Goal: Transaction & Acquisition: Purchase product/service

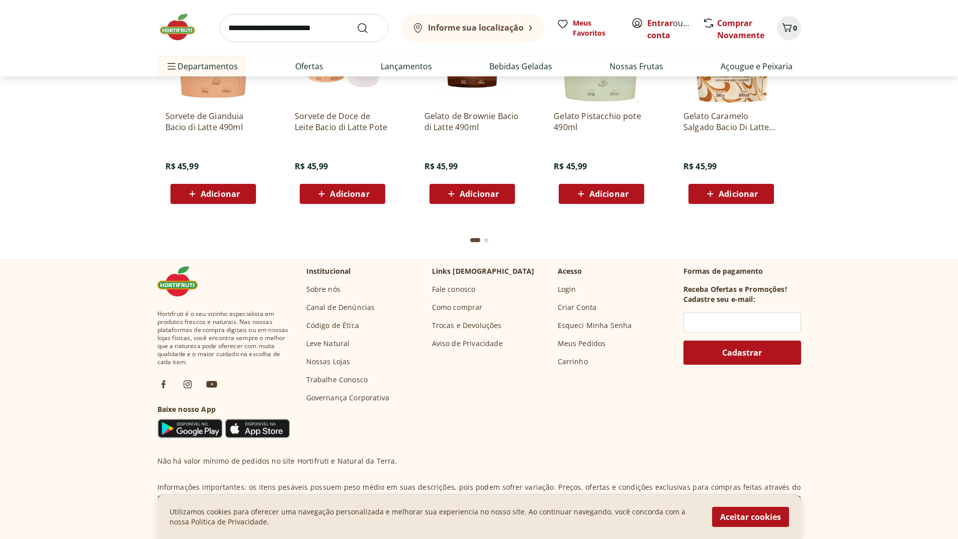
scroll to position [2959, 0]
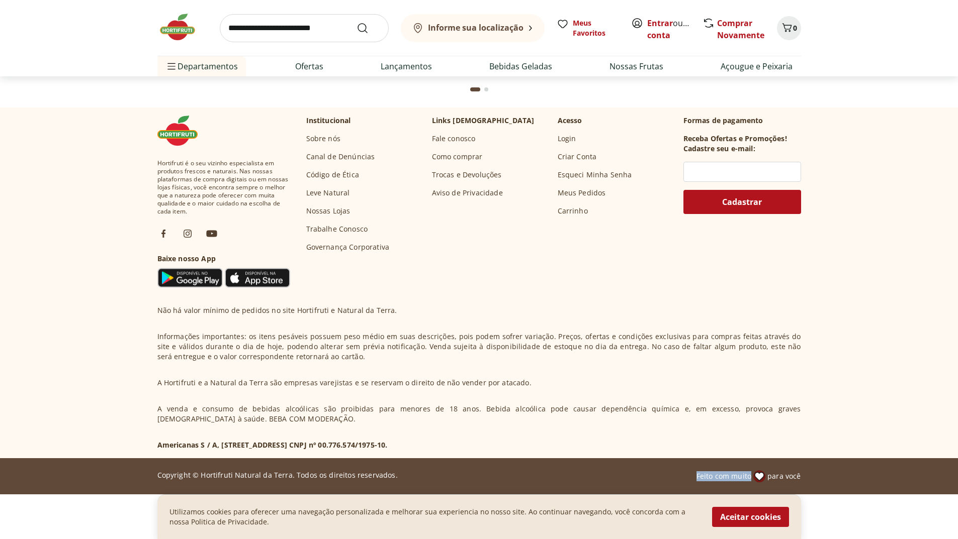
drag, startPoint x: 697, startPoint y: 473, endPoint x: 764, endPoint y: 474, distance: 66.9
click at [763, 474] on div "Copyright © Hortifruti Natural da Terra. Todos os direitos reservados. Feito co…" at bounding box center [478, 477] width 643 height 12
click at [720, 516] on button "Aceitar cookies" at bounding box center [750, 517] width 77 height 20
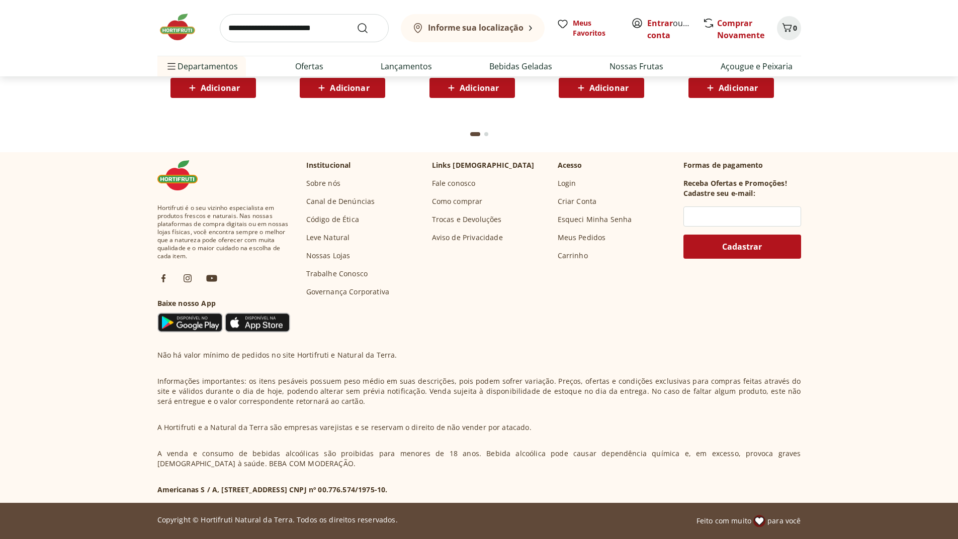
click at [540, 452] on p "A venda e consumo de bebidas alcoólicas são proibidas para menores de 18 anos. …" at bounding box center [478, 459] width 643 height 20
drag, startPoint x: 167, startPoint y: 487, endPoint x: 486, endPoint y: 492, distance: 318.7
click at [388, 492] on p "Americanas S / A, [STREET_ADDRESS] CNPJ nº 00.776.574/1975-10." at bounding box center [272, 490] width 230 height 10
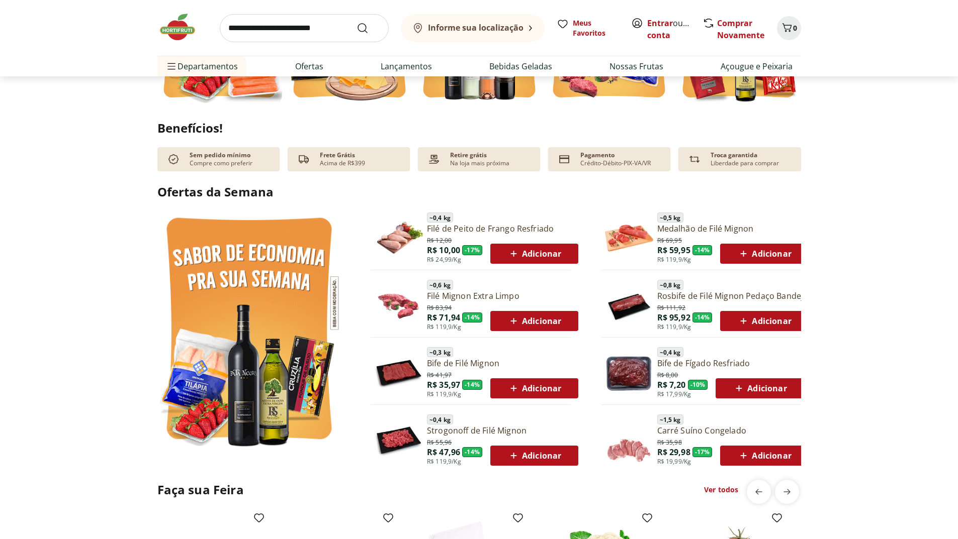
scroll to position [250, 0]
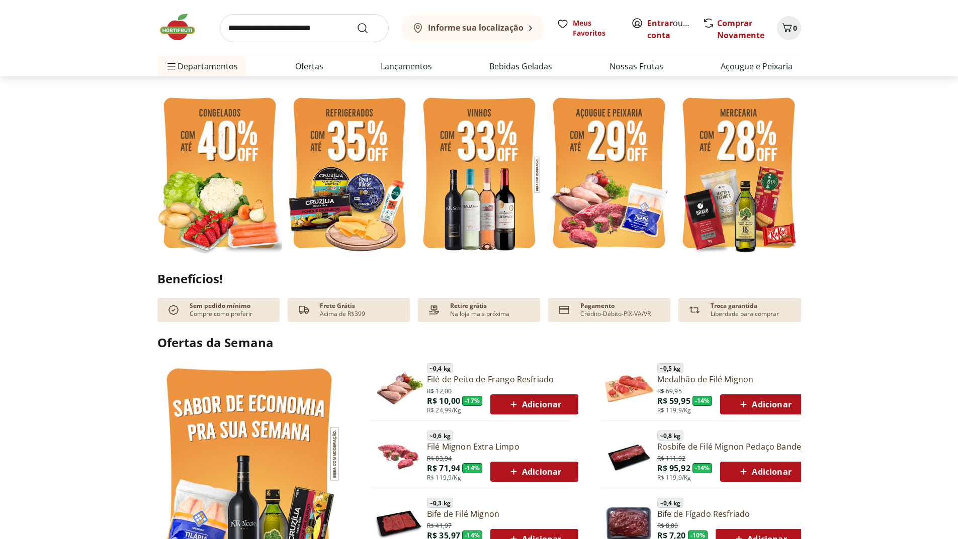
click at [458, 181] on img at bounding box center [479, 174] width 125 height 166
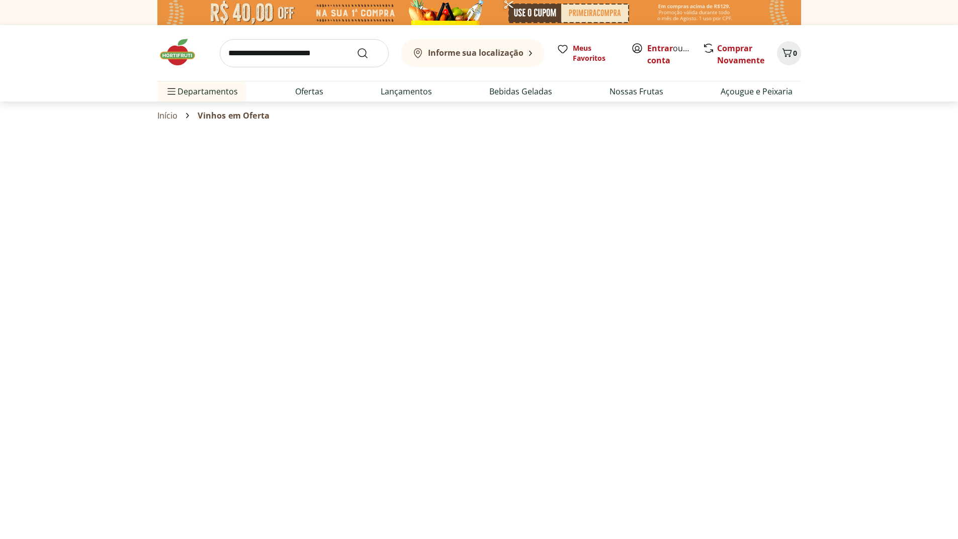
select select "**********"
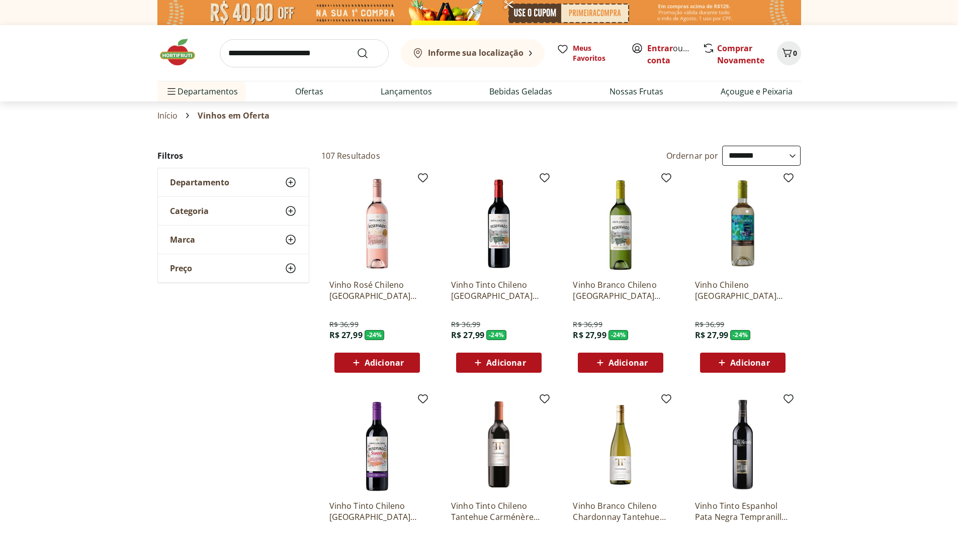
click at [176, 241] on span "Marca" at bounding box center [182, 240] width 25 height 10
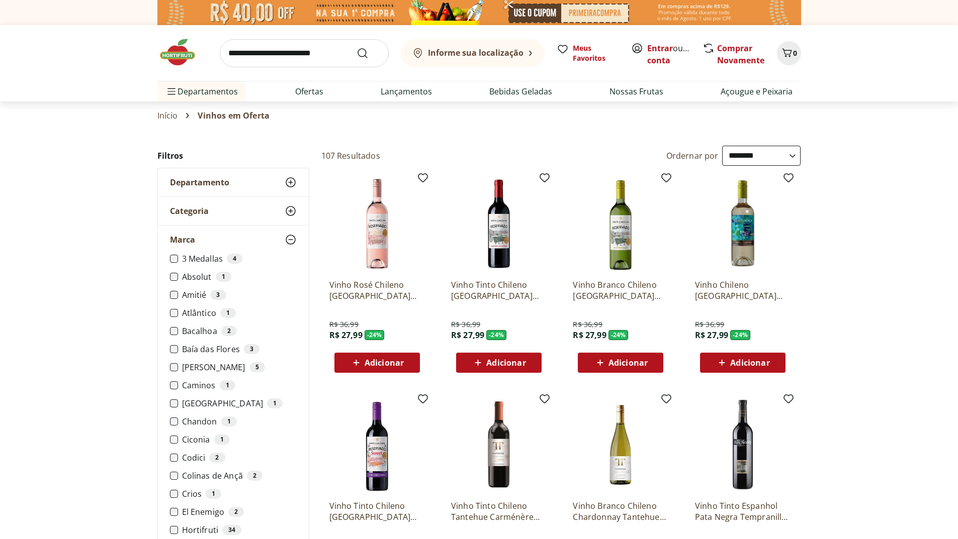
click at [176, 241] on span "Marca" at bounding box center [182, 240] width 25 height 10
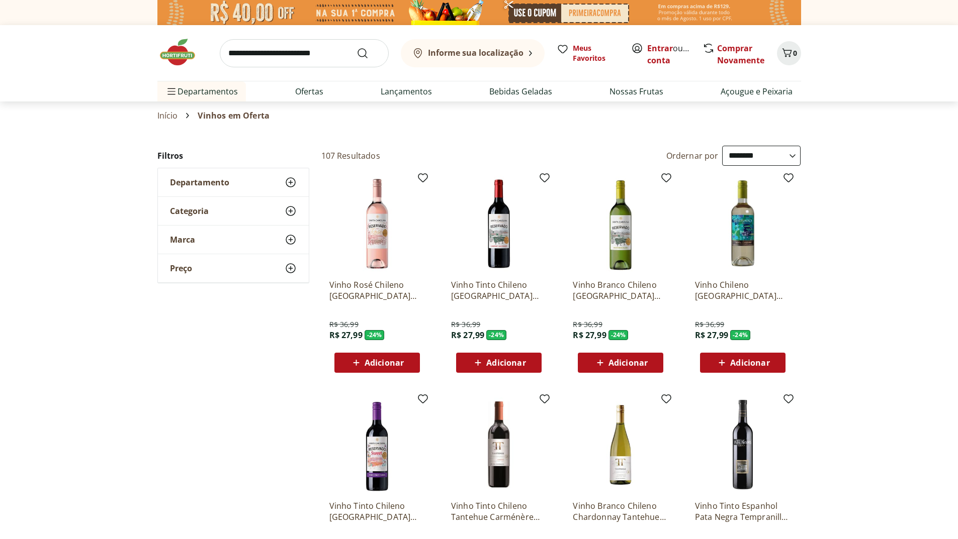
click at [199, 271] on div "Preço" at bounding box center [233, 268] width 151 height 28
click at [211, 204] on div "Categoria" at bounding box center [233, 211] width 151 height 28
click at [211, 189] on div "Departamento" at bounding box center [233, 182] width 151 height 28
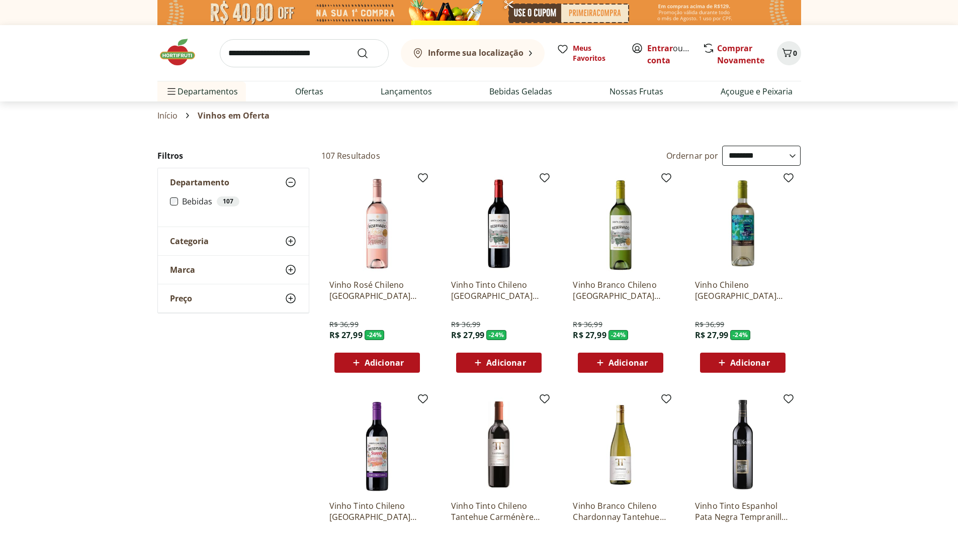
click at [215, 183] on span "Departamento" at bounding box center [199, 182] width 59 height 10
click at [170, 203] on div "Categoria" at bounding box center [233, 211] width 151 height 28
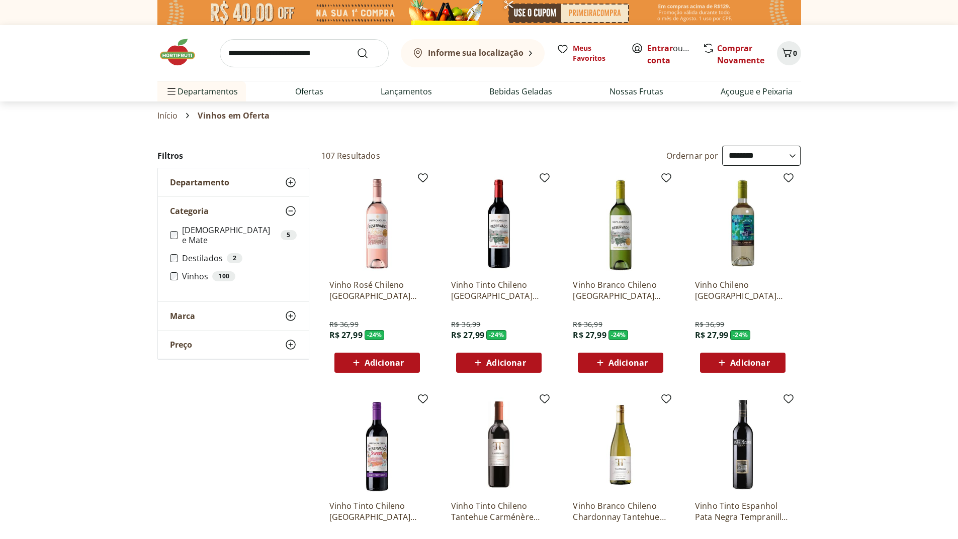
click at [198, 230] on label "[DEMOGRAPHIC_DATA] e Mate 5" at bounding box center [239, 235] width 115 height 20
click at [178, 220] on div "Categoria" at bounding box center [233, 211] width 151 height 28
click at [184, 219] on div "Categoria" at bounding box center [233, 211] width 151 height 28
click at [230, 430] on div "**********" at bounding box center [478, 511] width 643 height 730
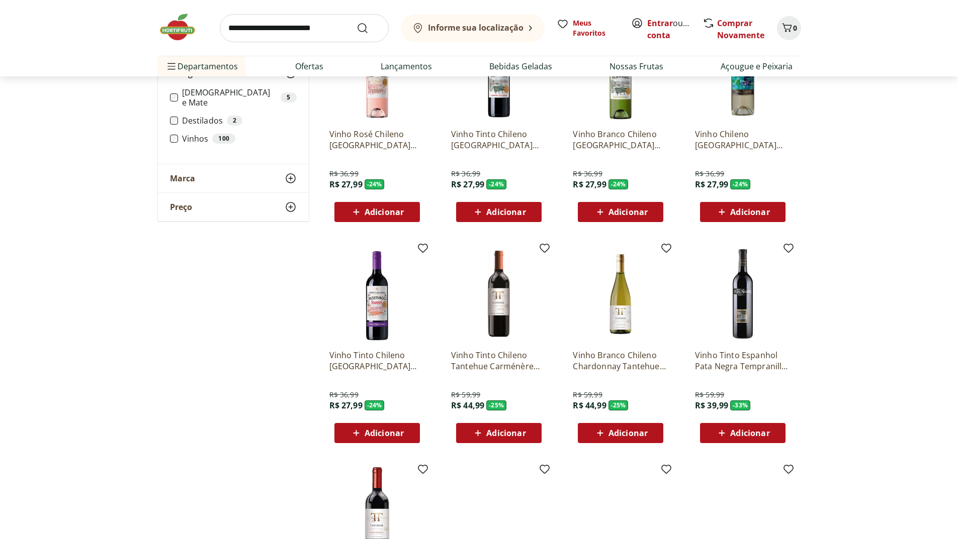
click at [219, 269] on div "**********" at bounding box center [478, 360] width 643 height 730
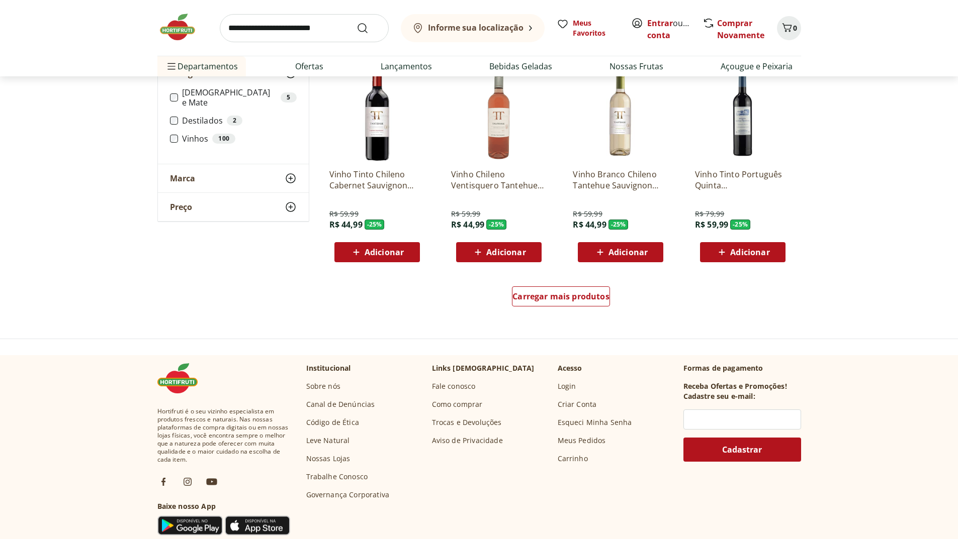
click at [390, 121] on img at bounding box center [377, 113] width 96 height 96
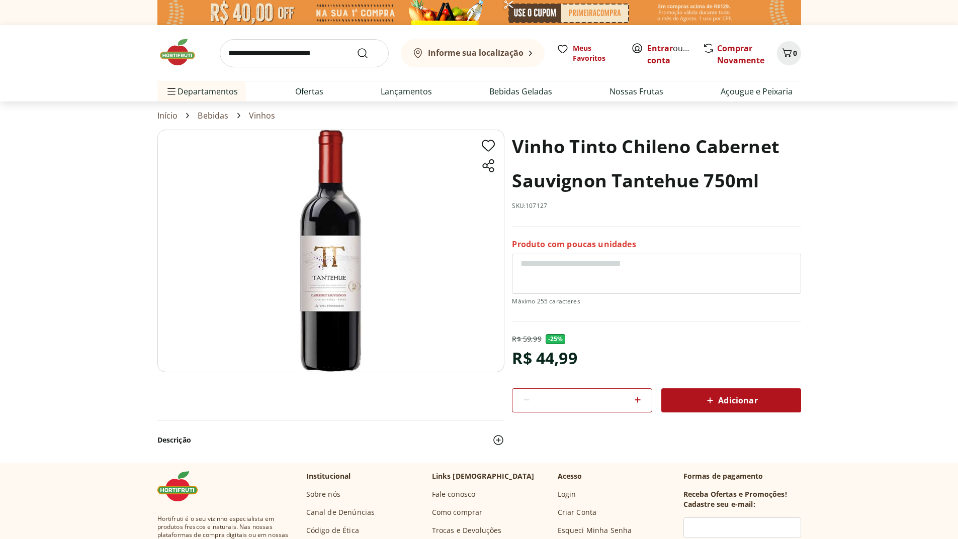
click at [763, 141] on h1 "Vinho Tinto Chileno Cabernet Sauvignon Tantehue 750ml" at bounding box center [656, 164] width 289 height 68
click at [612, 179] on h1 "Vinho Tinto Chileno Cabernet Sauvignon Tantehue 750ml" at bounding box center [656, 164] width 289 height 68
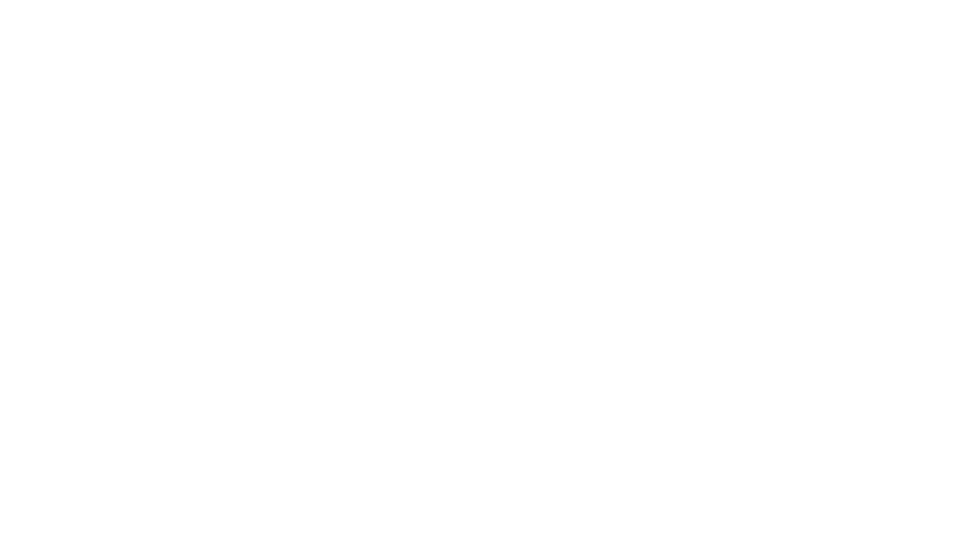
select select "**********"
